Goal: Task Accomplishment & Management: Use online tool/utility

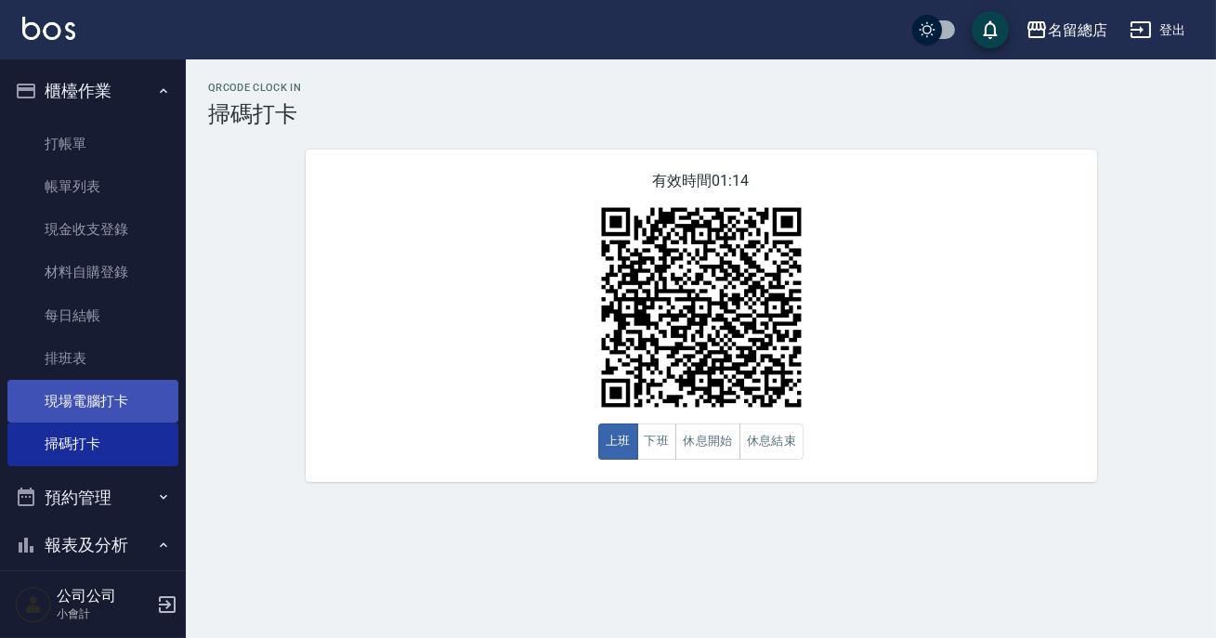
scroll to position [168, 0]
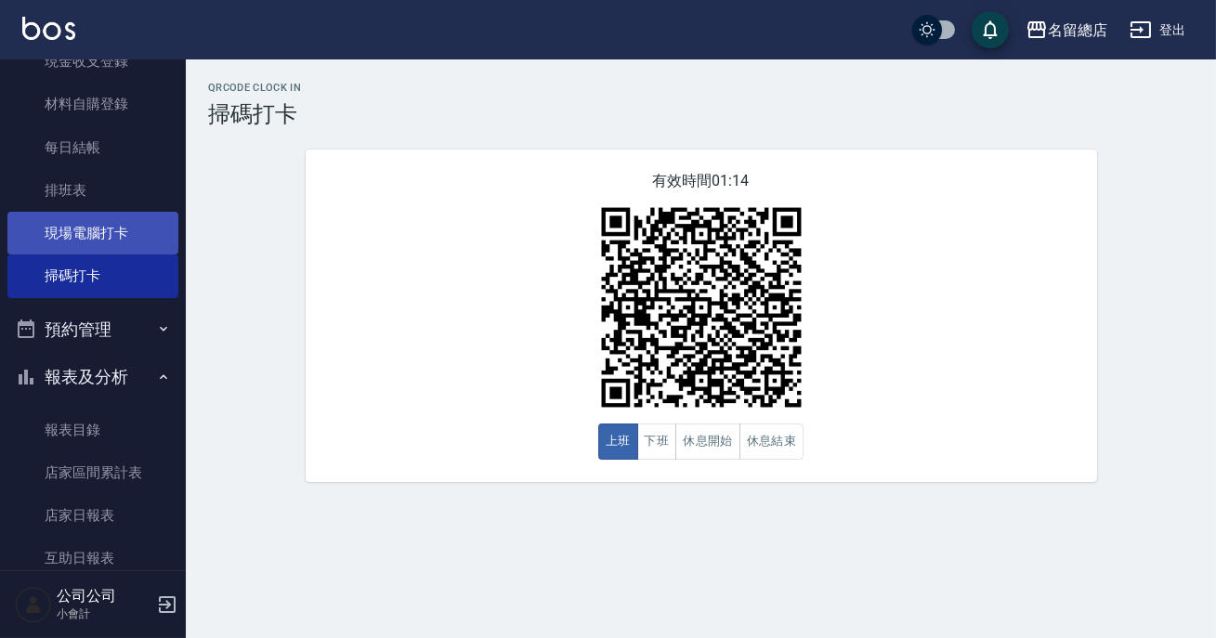
click at [85, 242] on link "現場電腦打卡" at bounding box center [92, 233] width 171 height 43
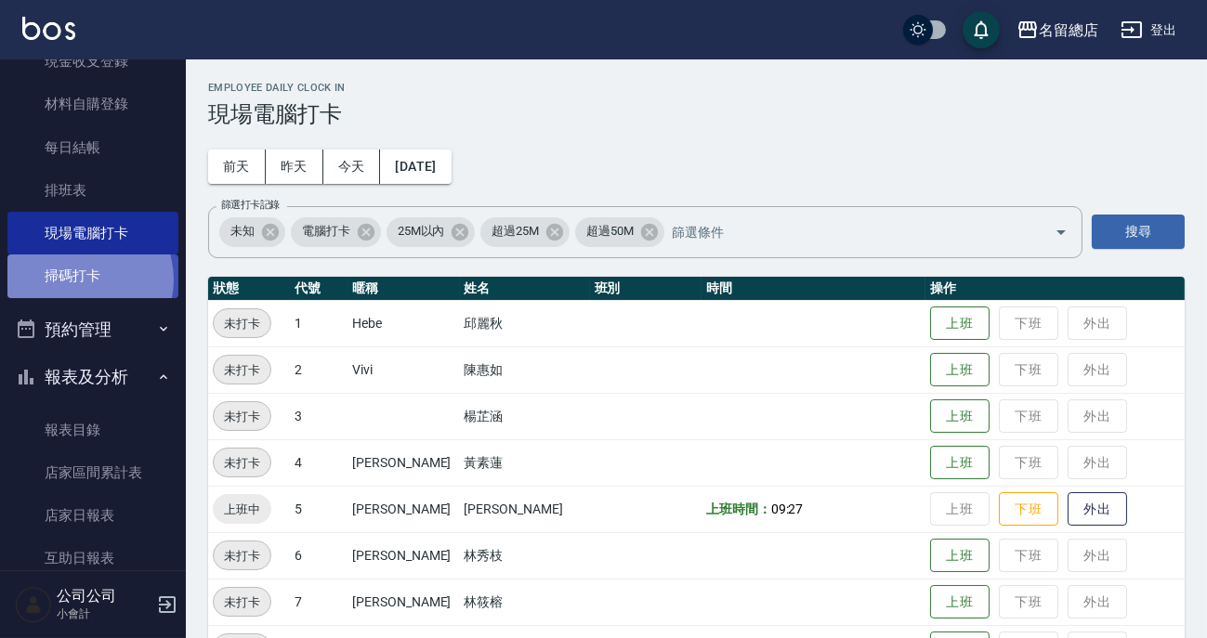
click at [81, 279] on link "掃碼打卡" at bounding box center [92, 276] width 171 height 43
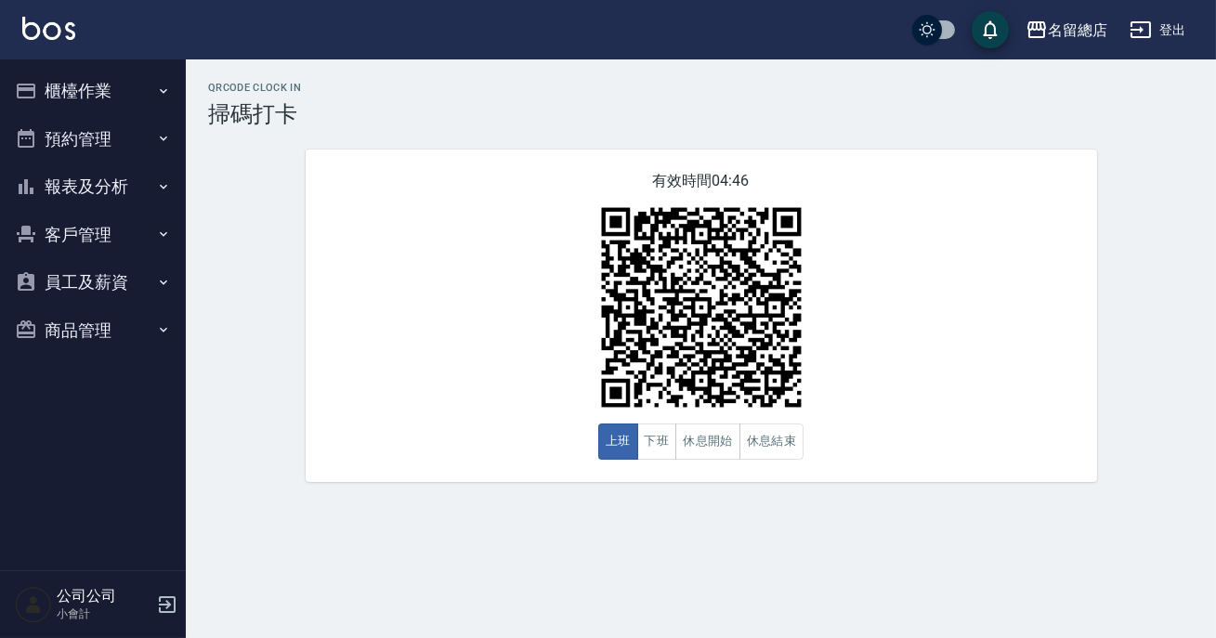
click at [461, 302] on div "有效時間 04:46 上班 下班 休息開始 休息結束" at bounding box center [701, 316] width 791 height 333
drag, startPoint x: 724, startPoint y: 417, endPoint x: 712, endPoint y: 434, distance: 20.6
click at [723, 417] on img at bounding box center [701, 307] width 232 height 232
click at [706, 445] on button "休息開始" at bounding box center [707, 442] width 65 height 36
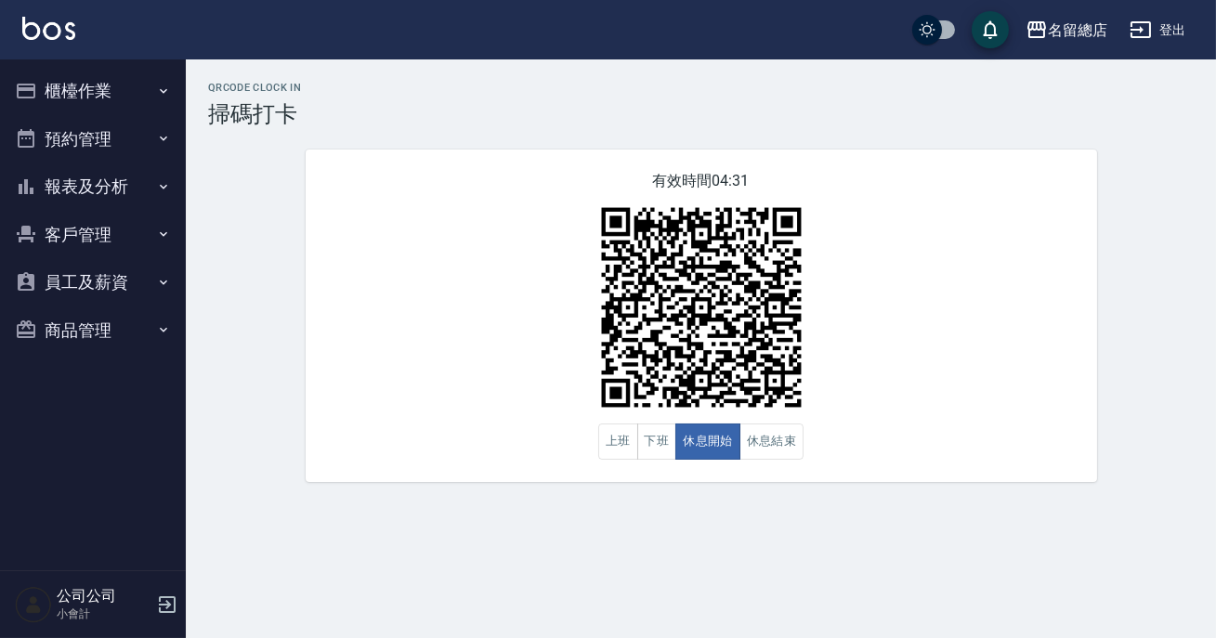
click at [641, 507] on div "QRcode Clock In 掃碼打卡 有效時間 04:31 上班 下班 休息開始 休息結束" at bounding box center [608, 319] width 1216 height 638
click at [780, 436] on button "休息結束" at bounding box center [771, 442] width 65 height 36
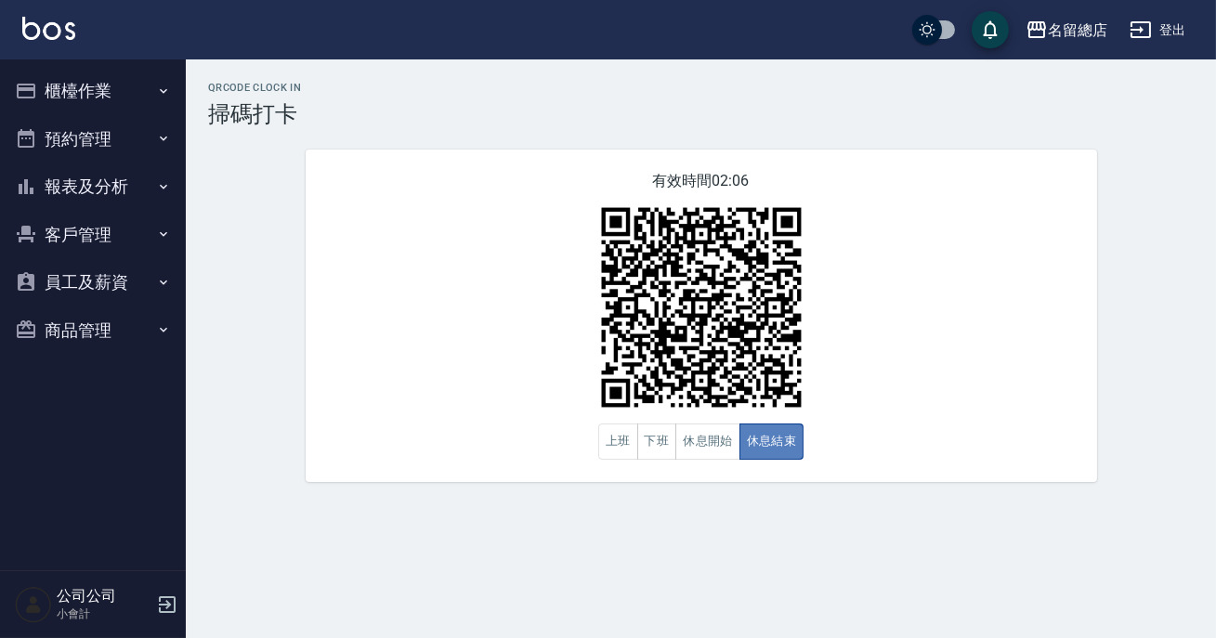
click at [780, 434] on button "休息結束" at bounding box center [771, 442] width 65 height 36
click at [722, 437] on button "休息開始" at bounding box center [707, 442] width 65 height 36
